Goal: Transaction & Acquisition: Purchase product/service

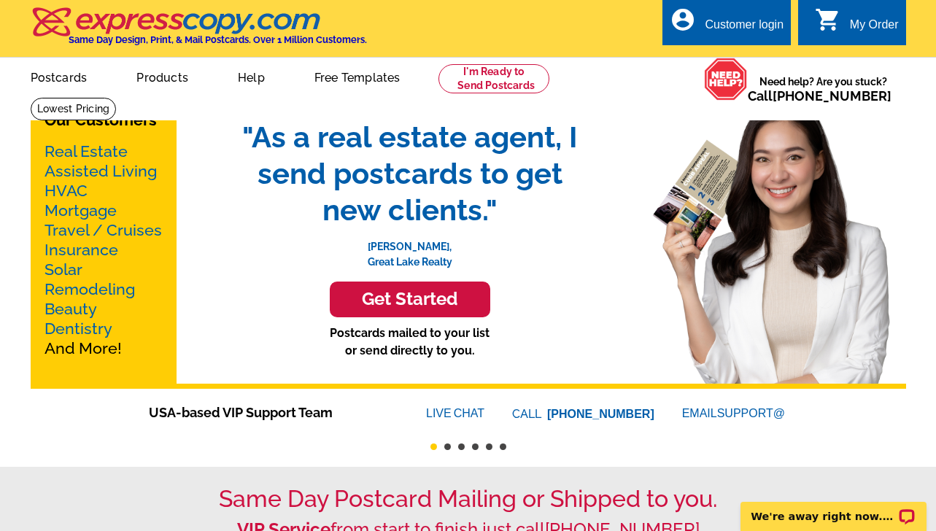
click at [369, 303] on h3 "Get Started" at bounding box center [410, 299] width 124 height 21
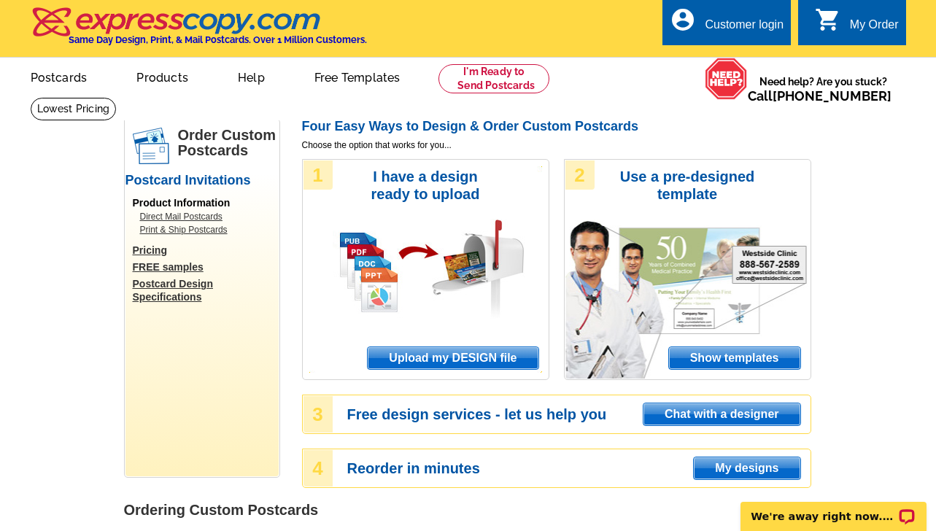
click at [200, 211] on link "Direct Mail Postcards" at bounding box center [205, 216] width 131 height 13
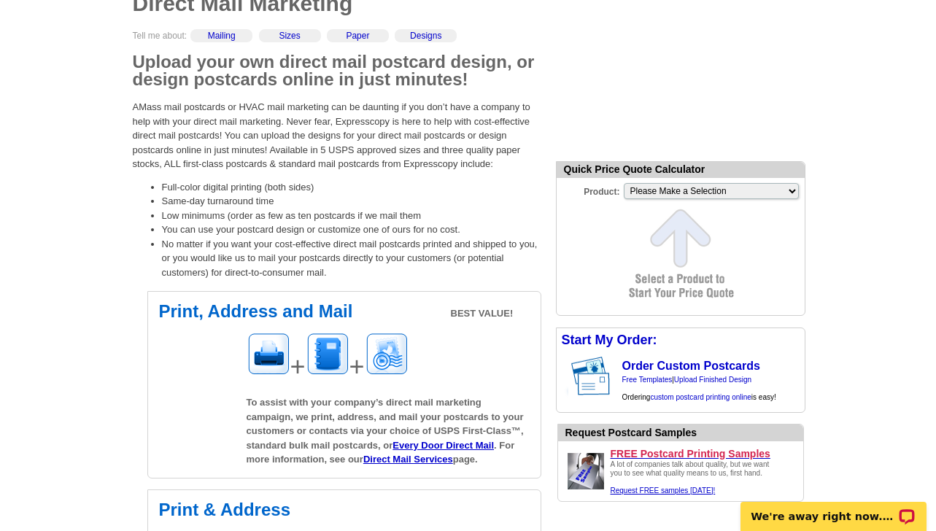
scroll to position [146, 0]
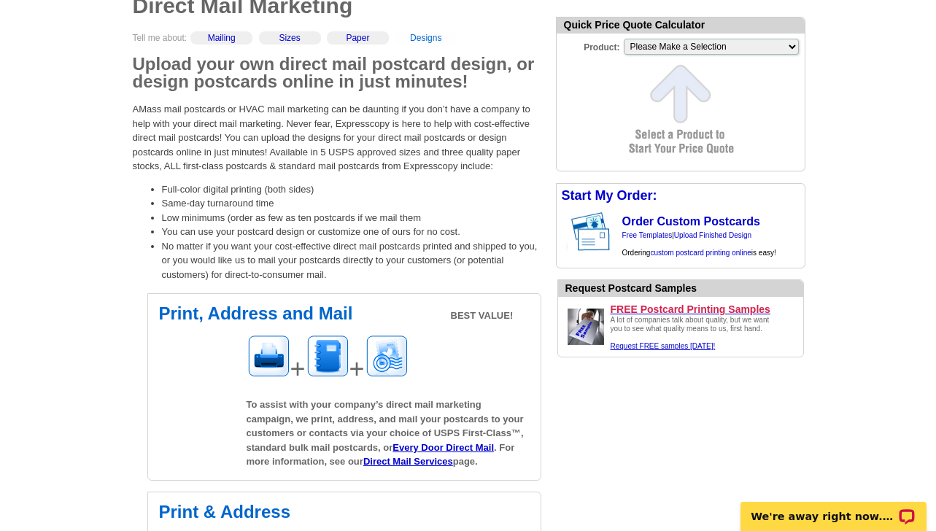
click at [417, 42] on div "Designs" at bounding box center [426, 37] width 62 height 13
click at [424, 37] on link "Designs" at bounding box center [425, 38] width 31 height 10
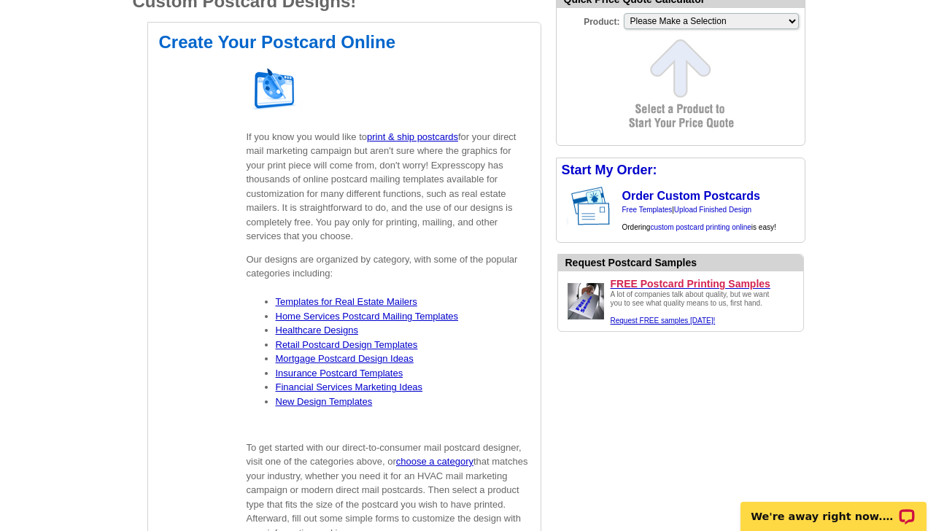
scroll to position [2416, 0]
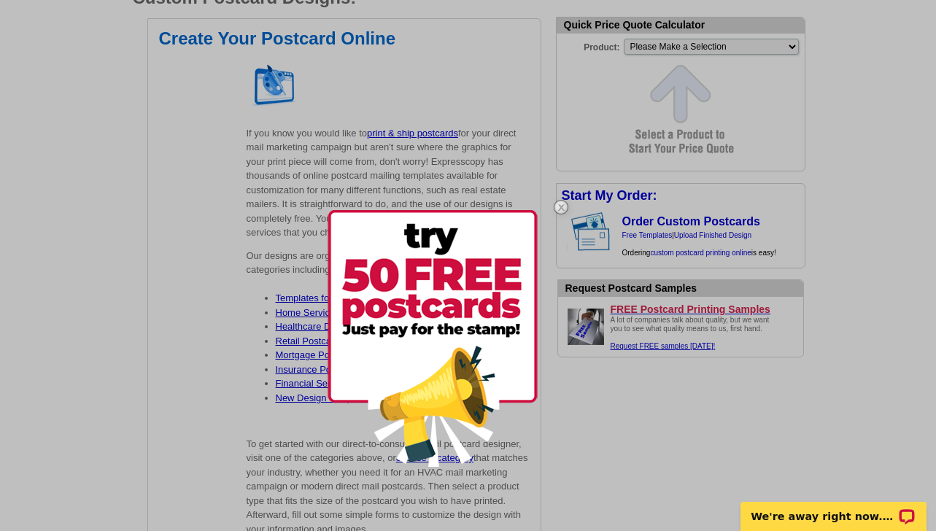
click at [560, 207] on img at bounding box center [561, 207] width 42 height 42
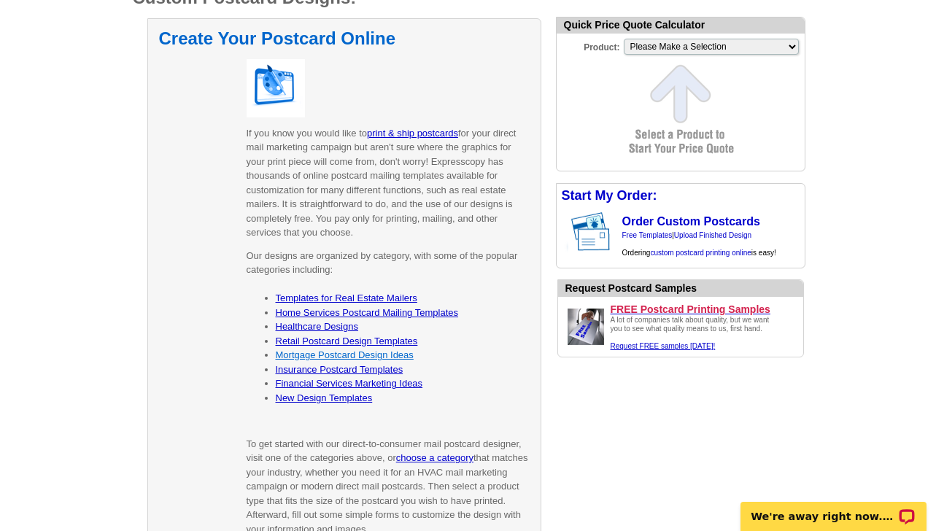
click at [364, 354] on link "Mortgage Postcard Design Ideas" at bounding box center [345, 355] width 138 height 11
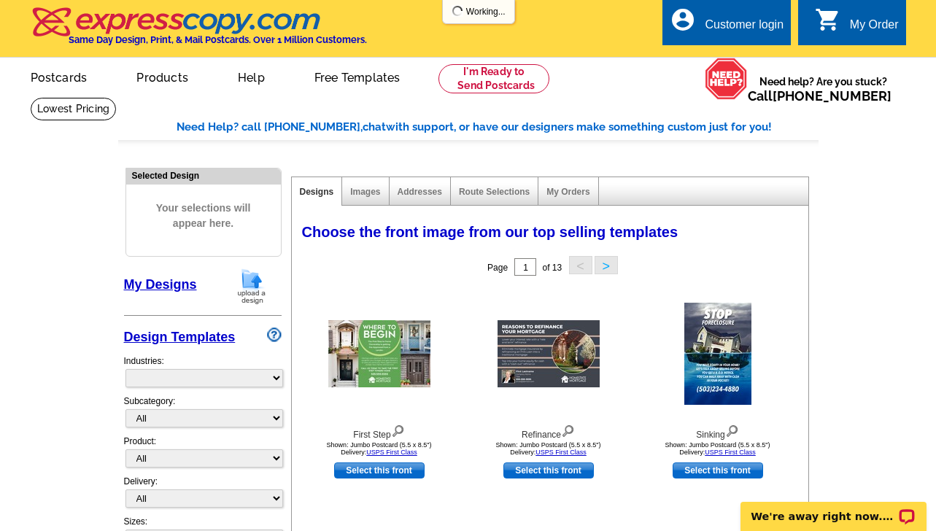
select select "774"
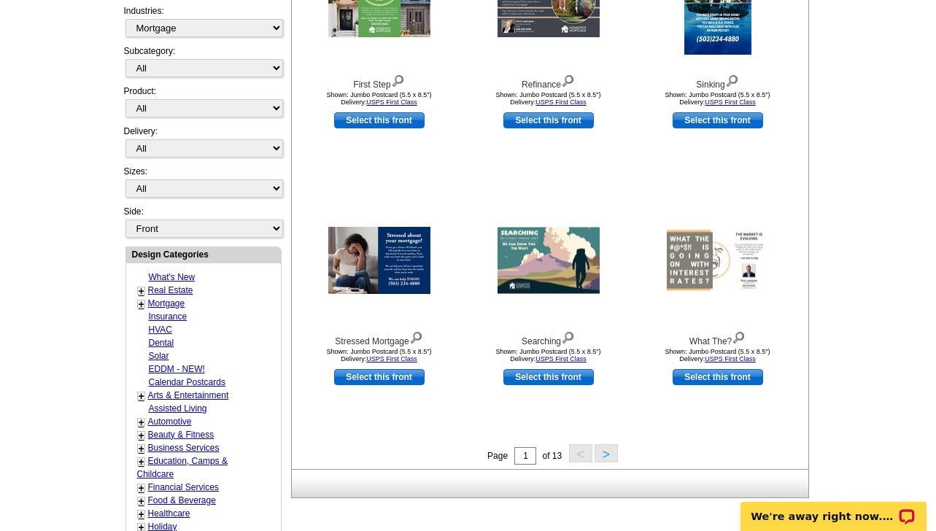
scroll to position [379, 0]
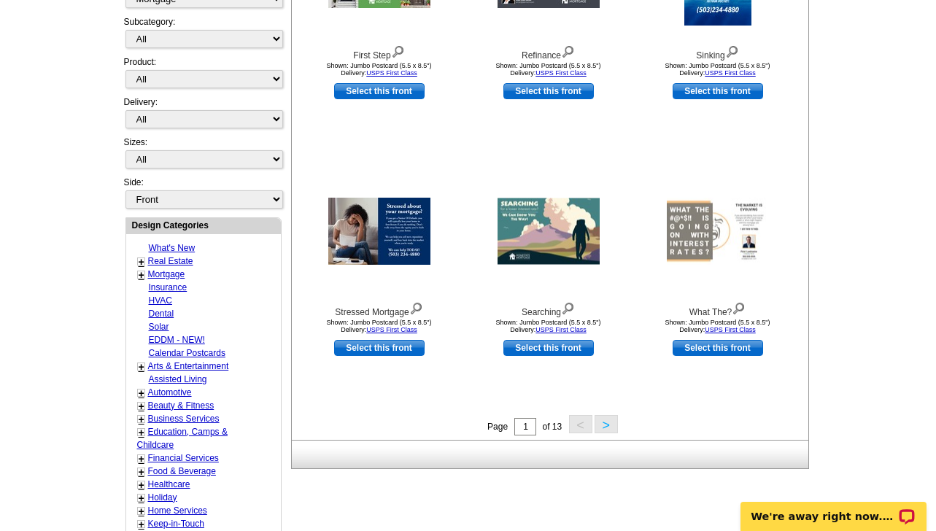
click at [606, 425] on button ">" at bounding box center [606, 424] width 23 height 18
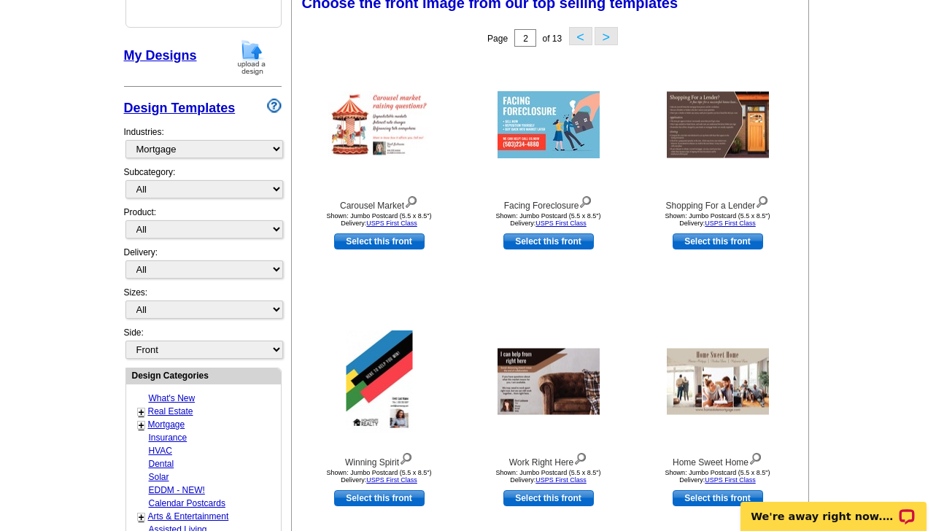
scroll to position [215, 0]
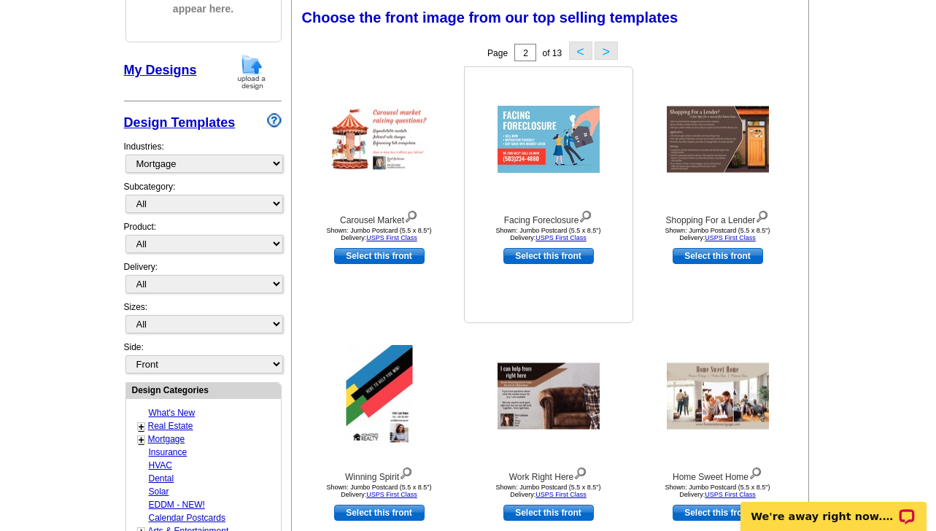
click at [525, 151] on img at bounding box center [549, 139] width 102 height 67
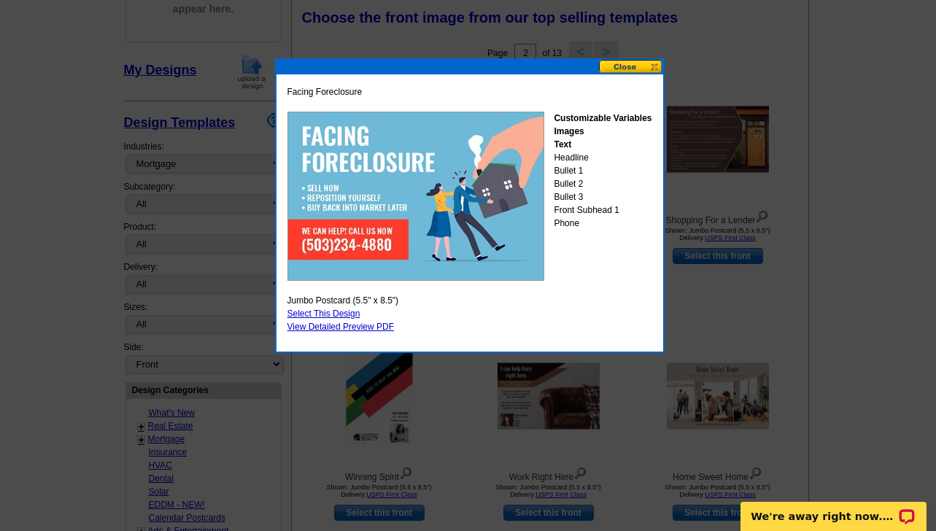
click at [338, 315] on link "Select This Design" at bounding box center [324, 314] width 73 height 10
select select "2"
select select "back"
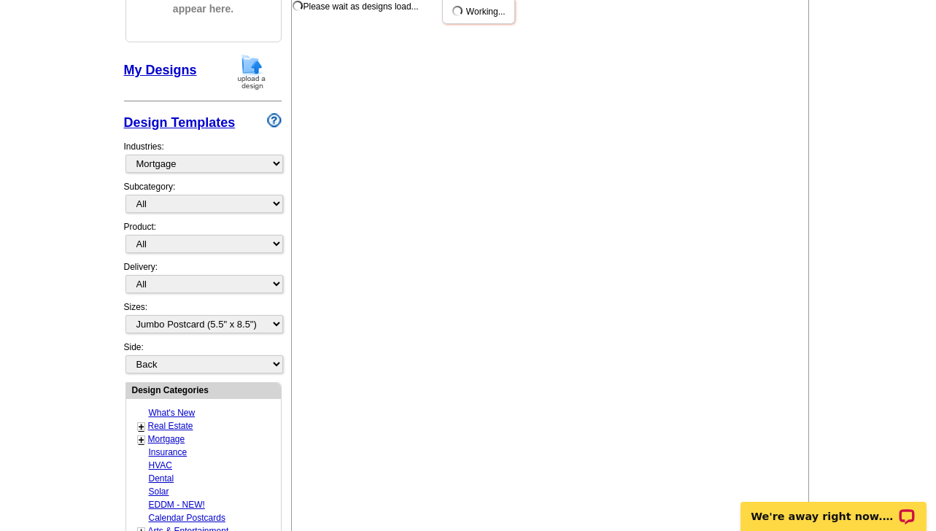
scroll to position [0, 0]
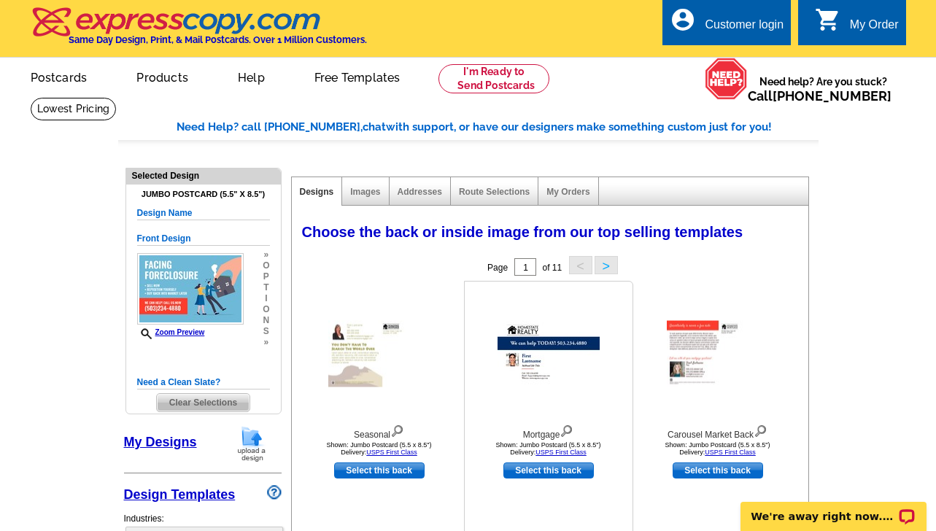
click at [546, 367] on img at bounding box center [549, 353] width 102 height 67
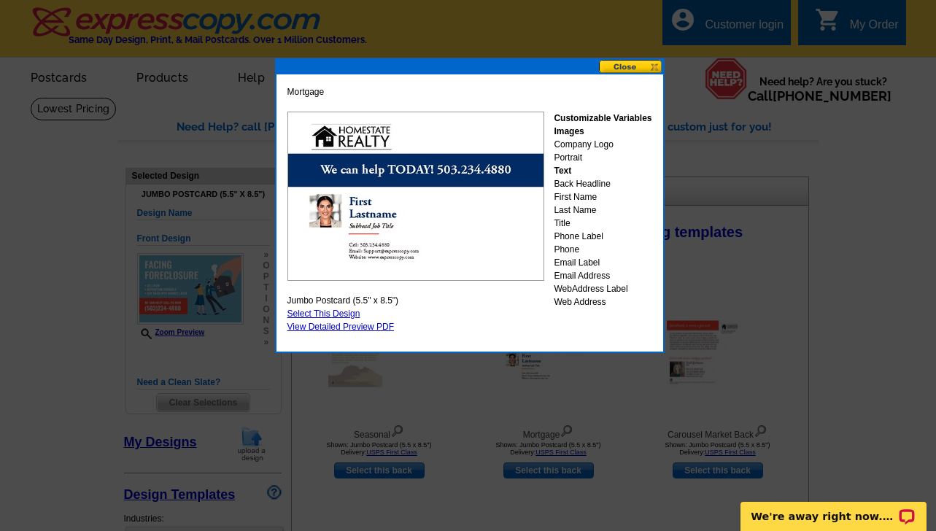
click at [633, 66] on button at bounding box center [631, 67] width 64 height 14
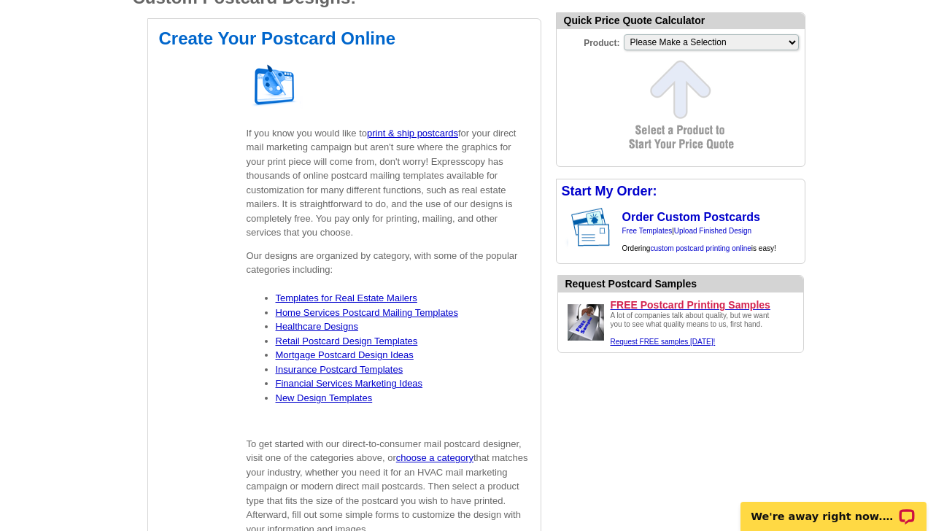
scroll to position [146, 0]
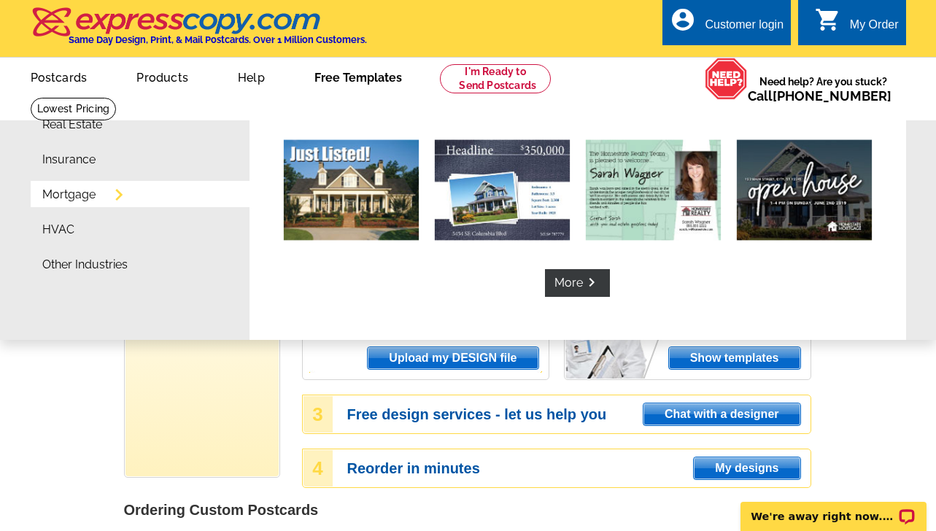
click at [55, 196] on link "Mortgage" at bounding box center [68, 195] width 53 height 12
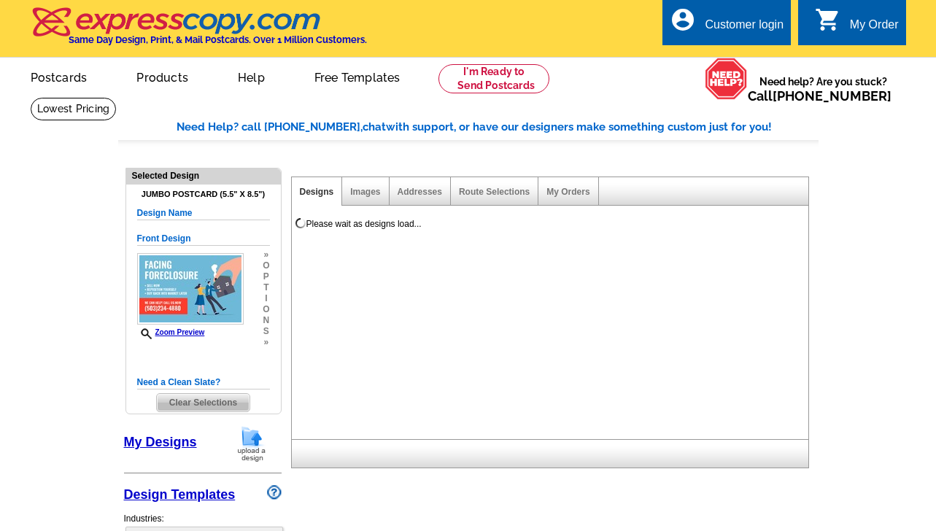
select select "1"
select select "2"
select select "back"
select select "774"
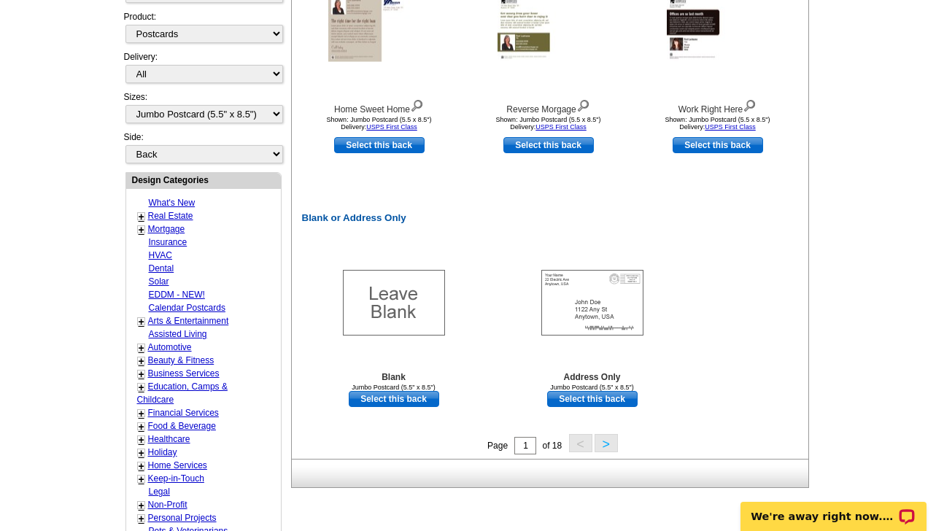
scroll to position [584, 0]
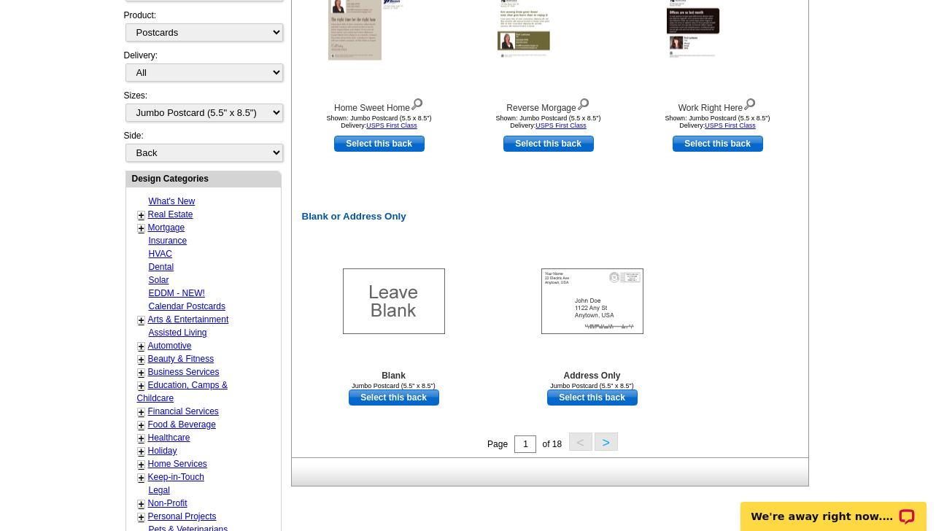
click at [142, 228] on link "+" at bounding box center [142, 229] width 6 height 12
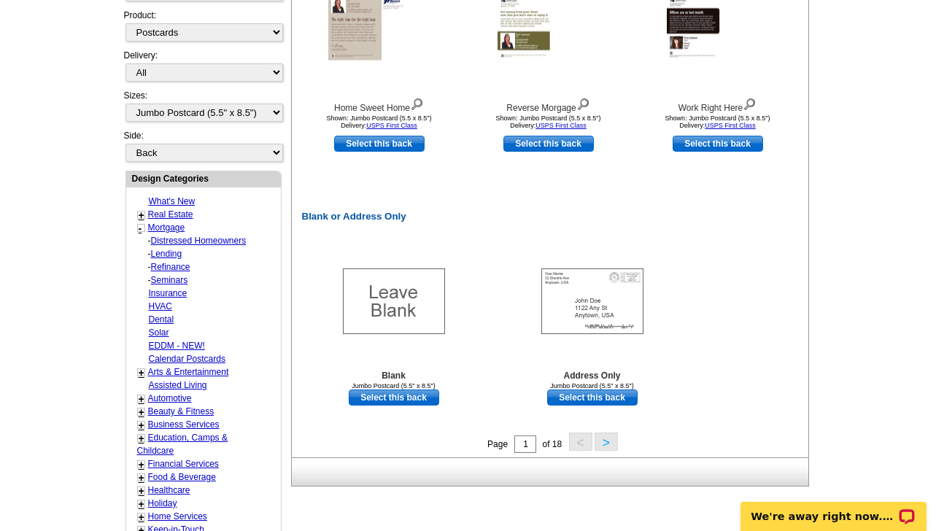
click at [175, 252] on link "Lending" at bounding box center [166, 254] width 31 height 10
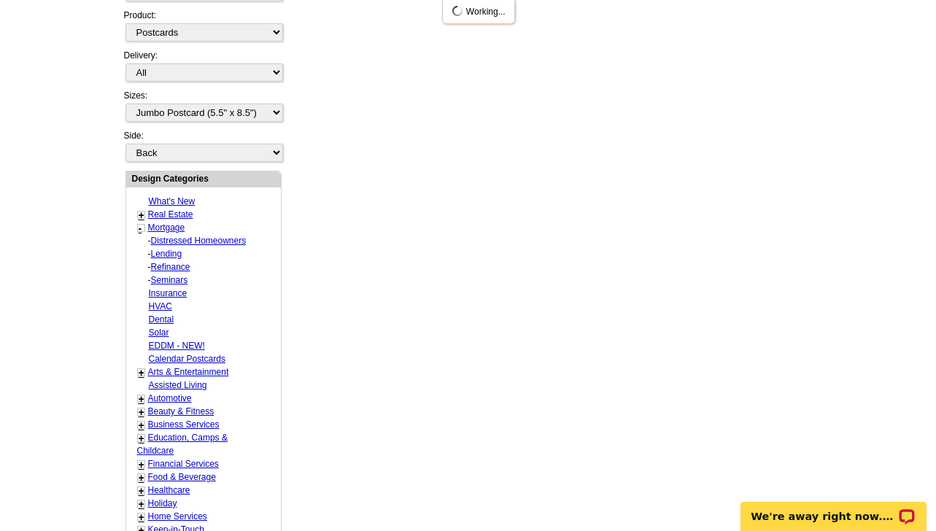
select select "1170"
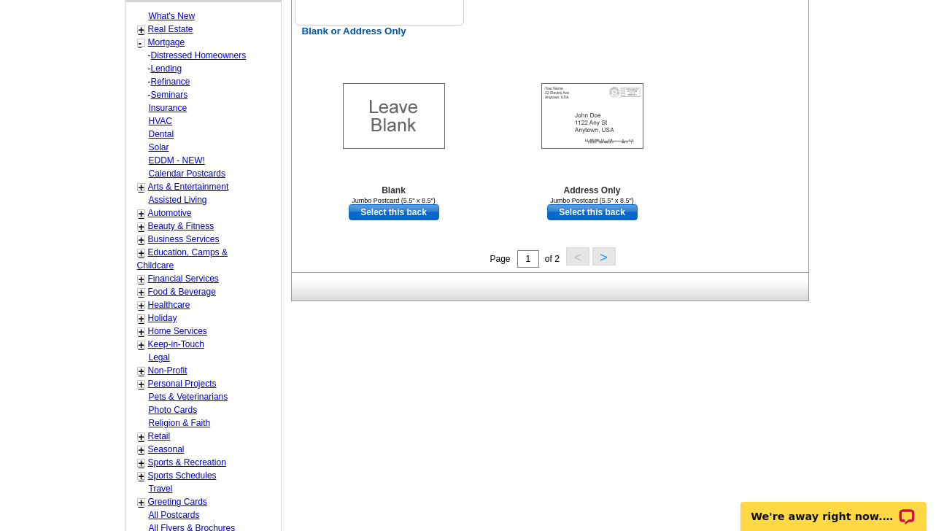
scroll to position [798, 0]
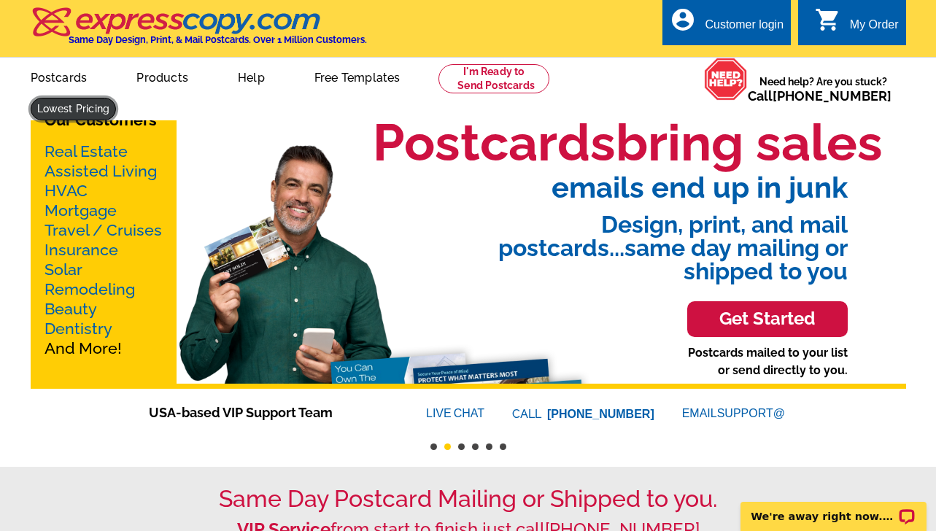
click at [117, 98] on link at bounding box center [74, 109] width 86 height 23
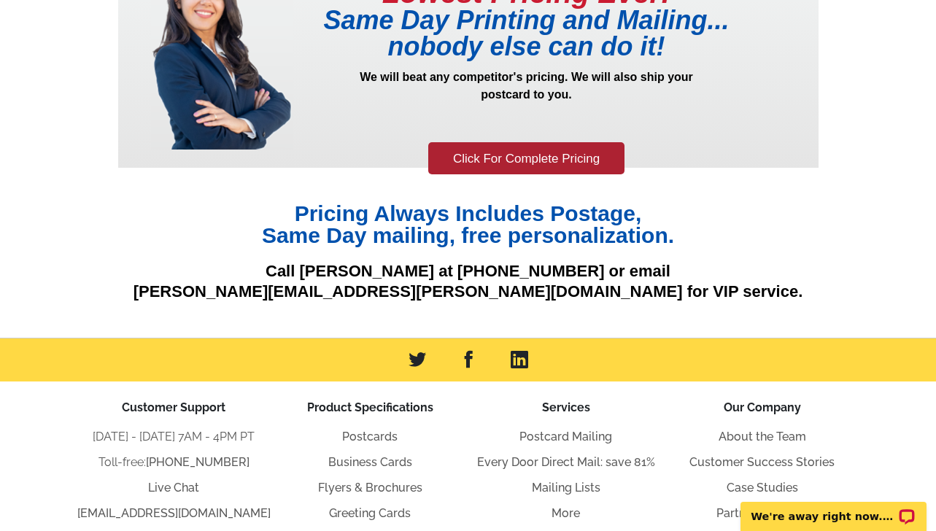
scroll to position [146, 0]
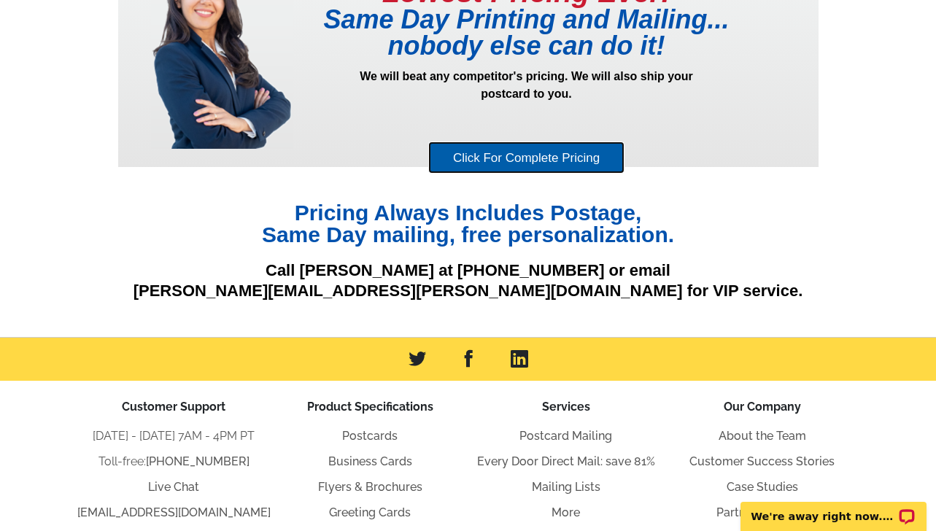
click at [533, 149] on link "Click For Complete Pricing" at bounding box center [526, 158] width 196 height 33
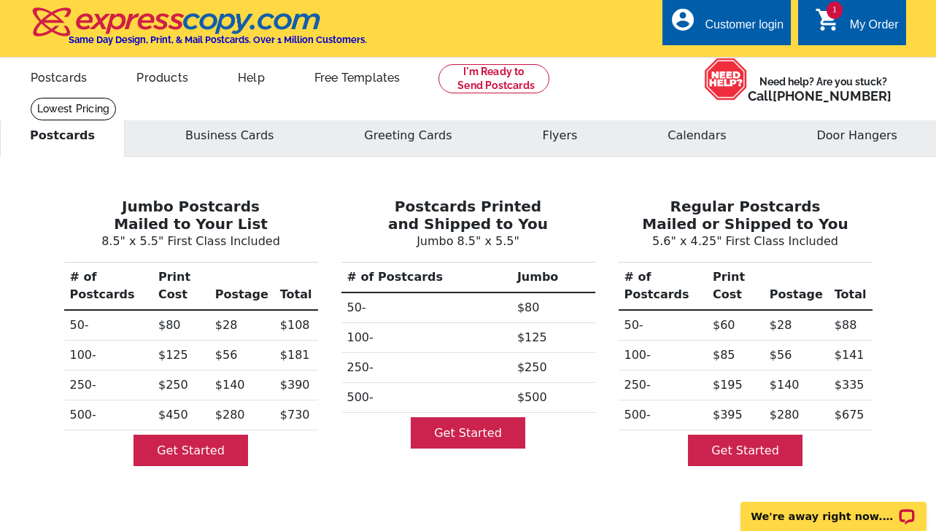
click at [620, 215] on h3 "Regular Postcards Mailed or Shipped to You" at bounding box center [746, 215] width 254 height 35
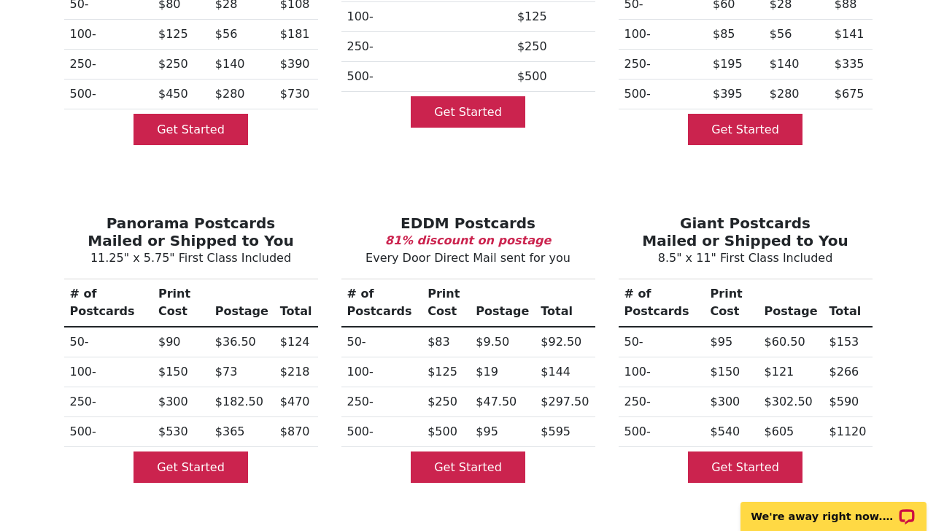
scroll to position [350, 0]
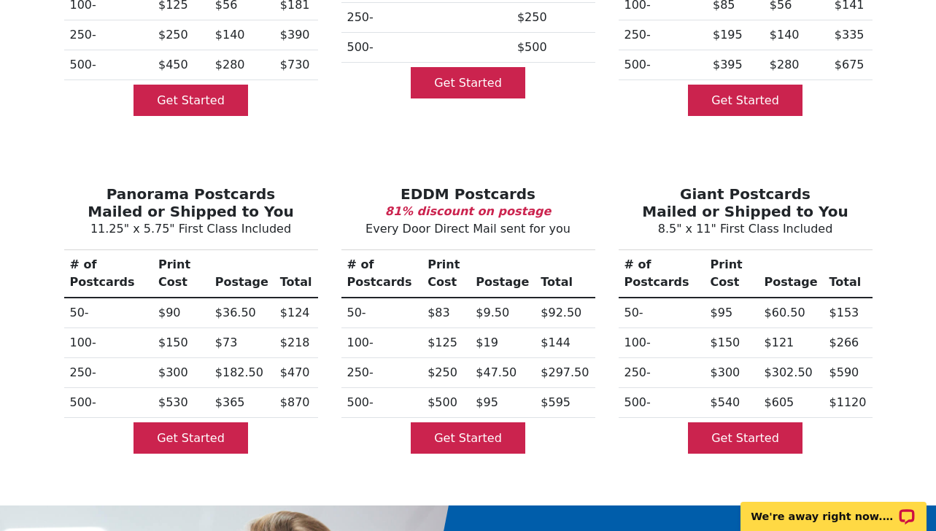
click at [434, 408] on td "$500" at bounding box center [446, 403] width 48 height 30
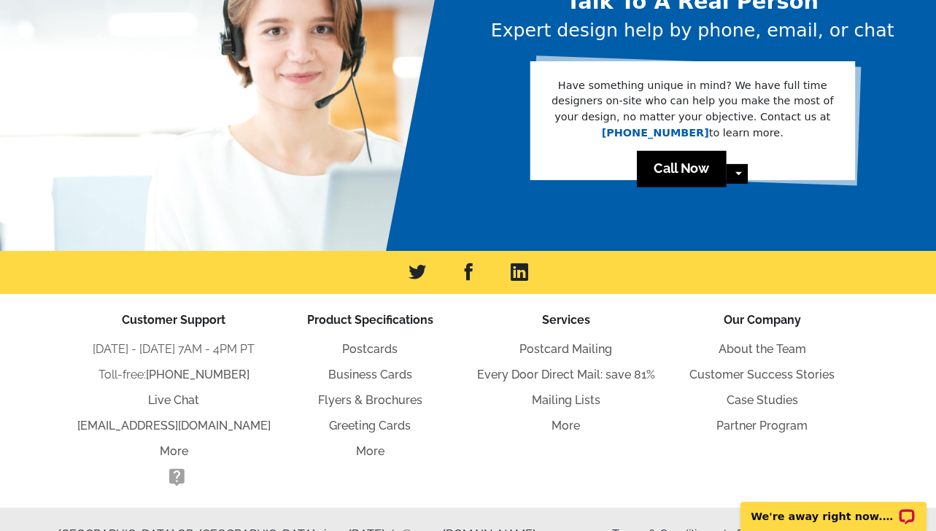
scroll to position [898, 0]
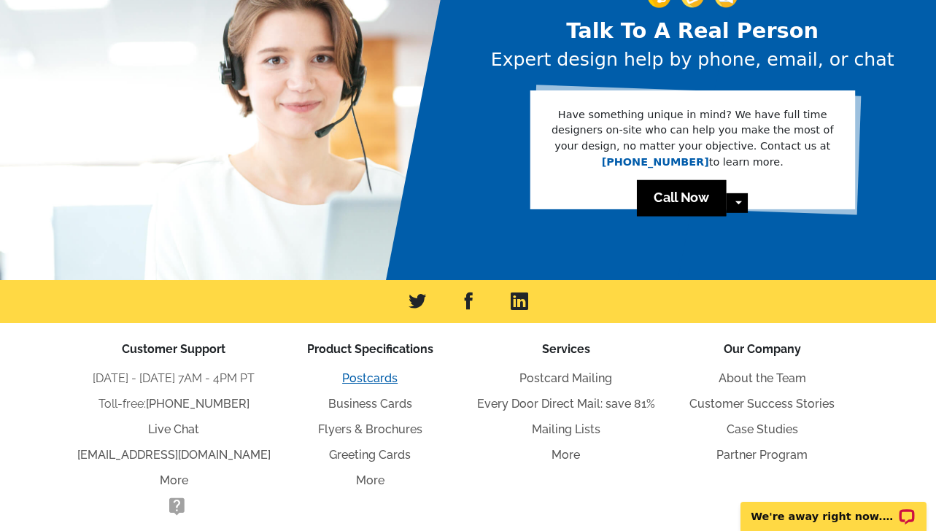
click at [382, 374] on link "Postcards" at bounding box center [369, 378] width 55 height 14
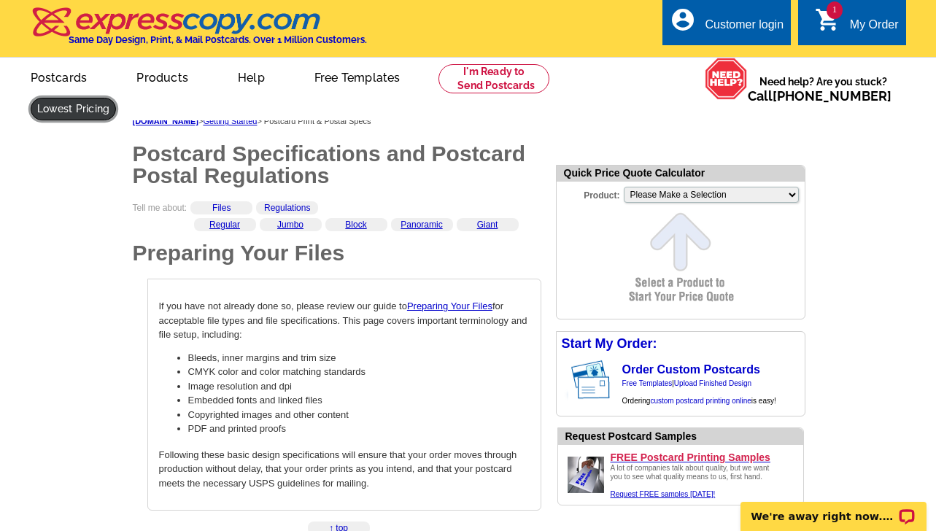
click at [117, 98] on link at bounding box center [74, 109] width 86 height 23
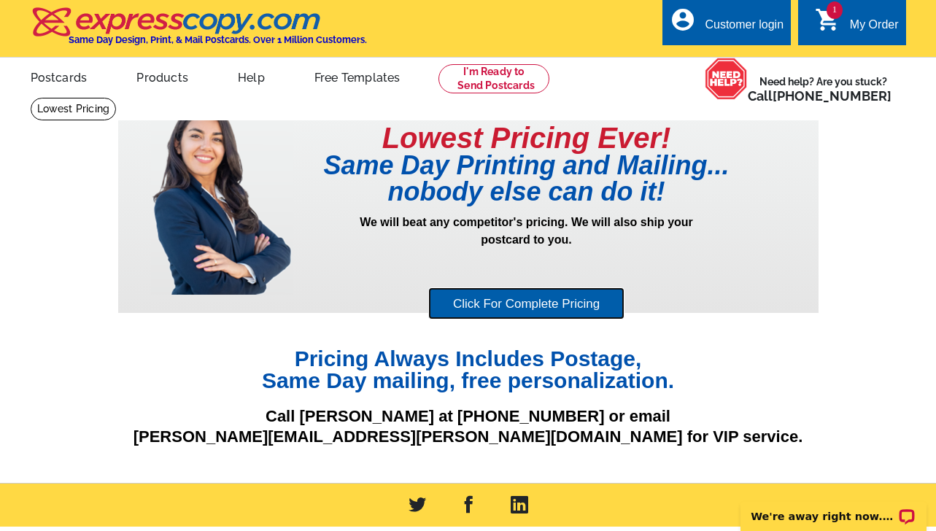
click at [532, 295] on link "Click For Complete Pricing" at bounding box center [526, 304] width 196 height 33
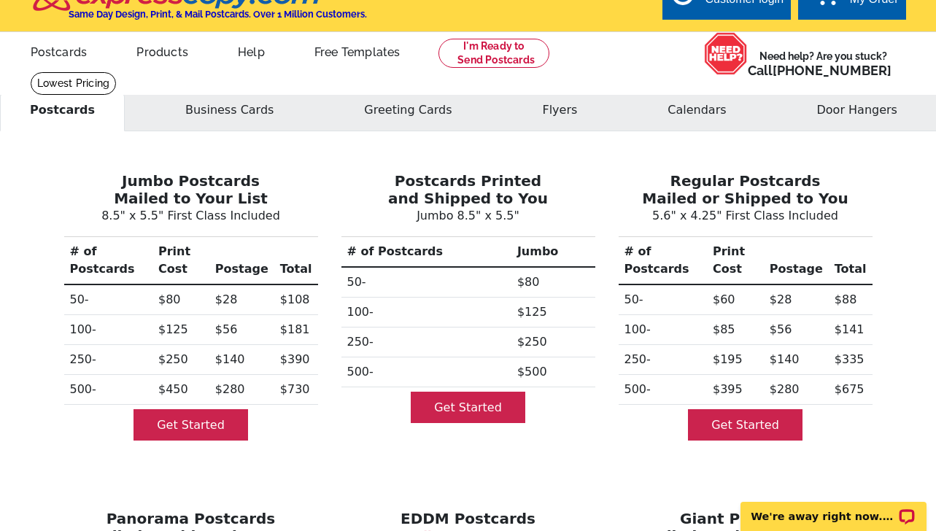
scroll to position [29, 0]
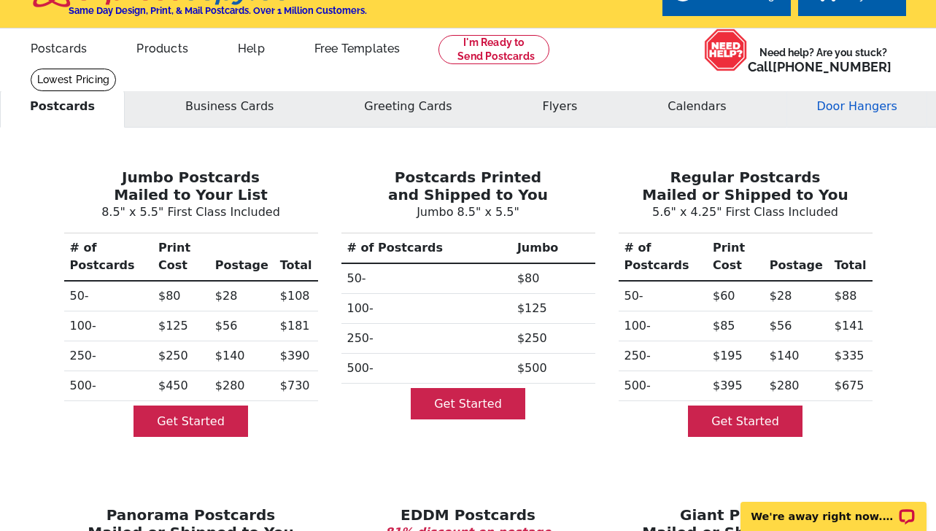
click at [852, 112] on button "Door Hangers" at bounding box center [857, 106] width 140 height 42
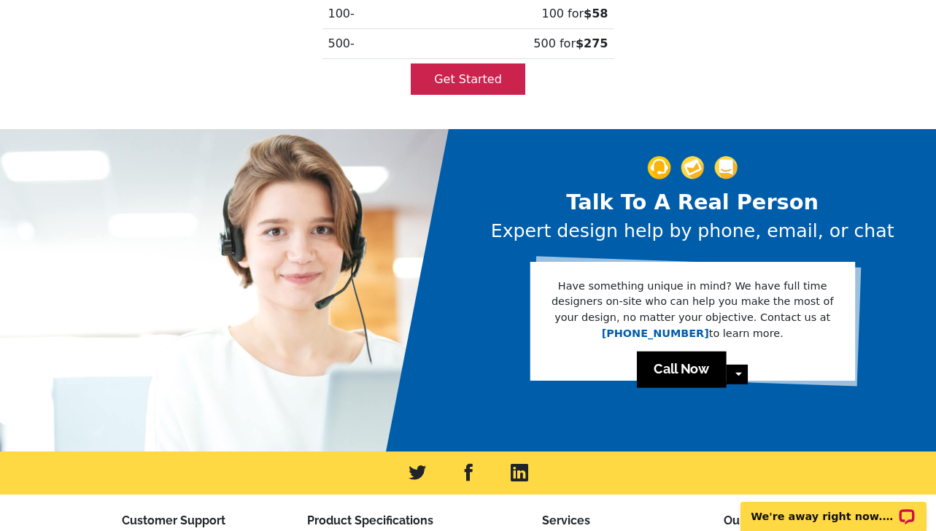
scroll to position [292, 0]
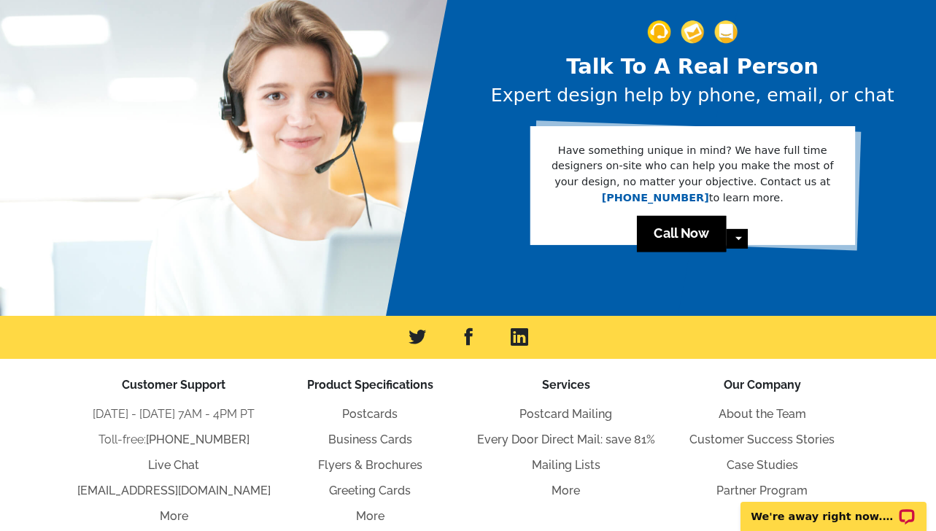
scroll to position [898, 0]
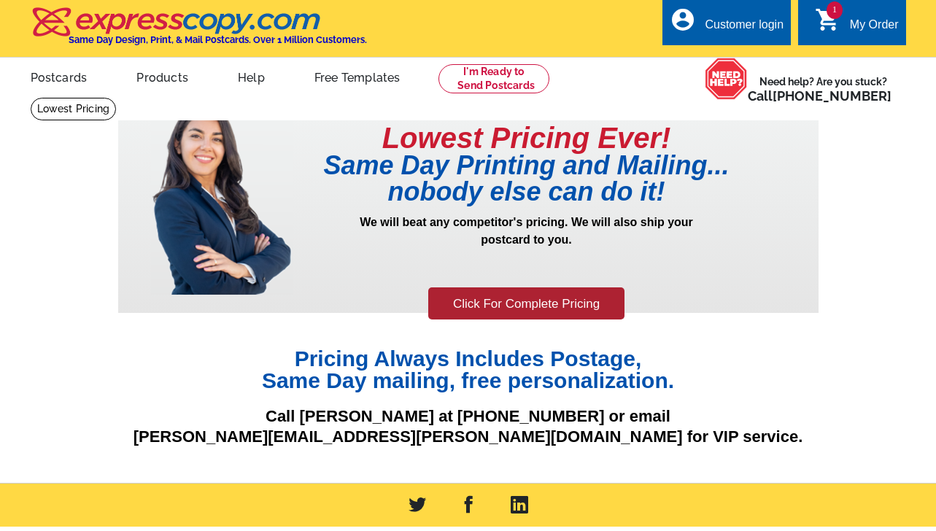
scroll to position [146, 0]
